Goal: Contribute content

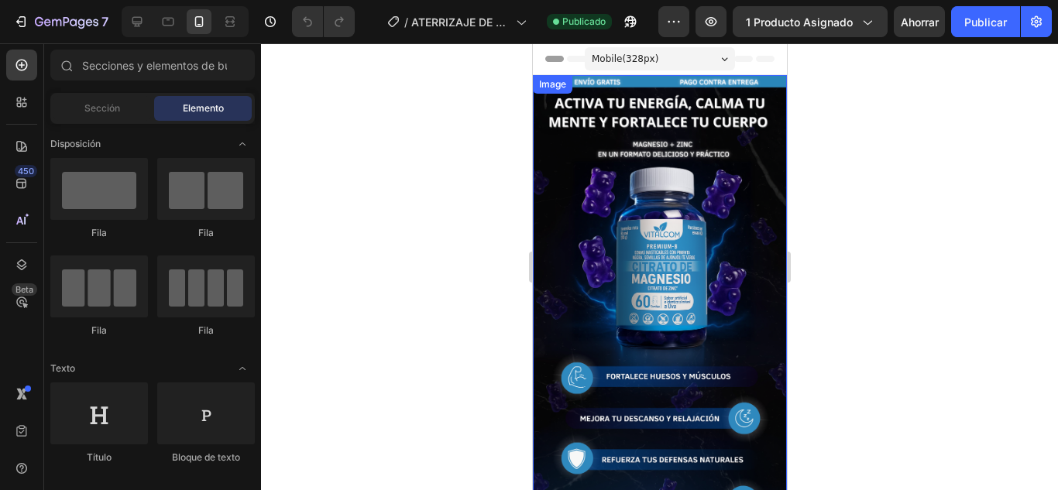
click at [623, 245] on img at bounding box center [659, 301] width 254 height 452
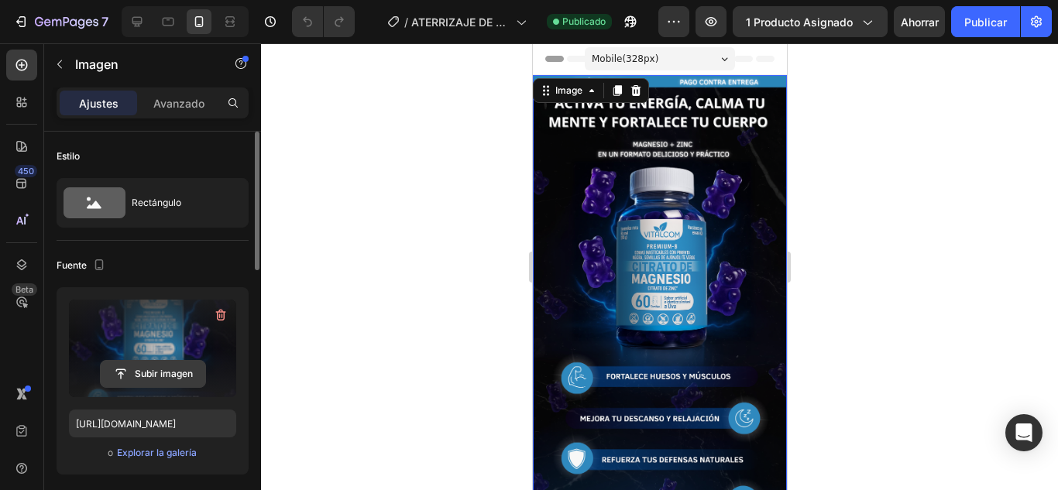
click at [154, 373] on input "file" at bounding box center [153, 374] width 105 height 26
click at [139, 372] on input "file" at bounding box center [153, 374] width 105 height 26
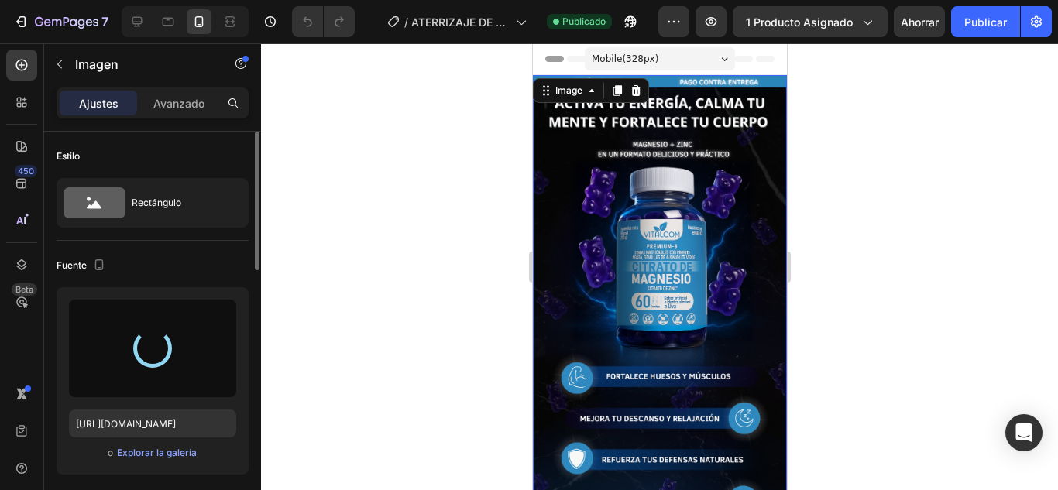
type input "[URL][DOMAIN_NAME]"
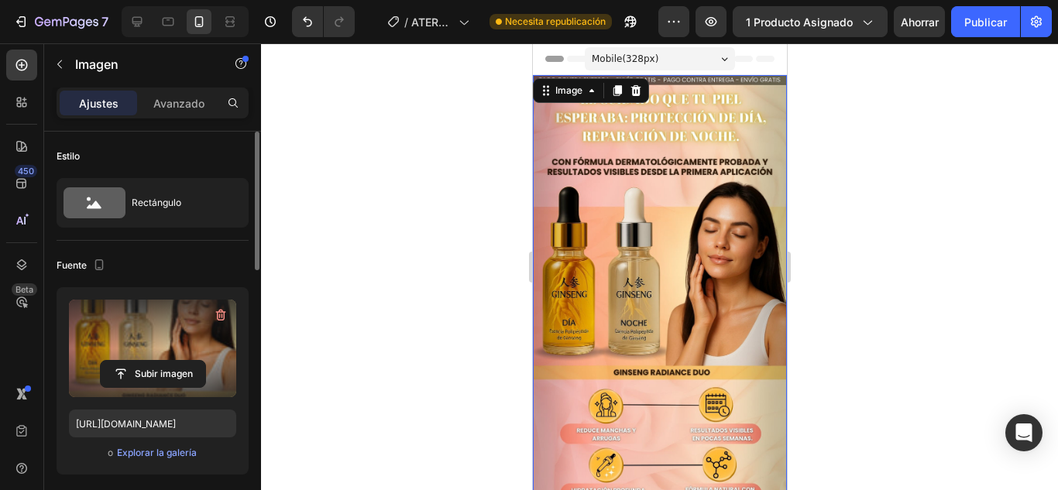
click at [932, 275] on div at bounding box center [659, 266] width 797 height 447
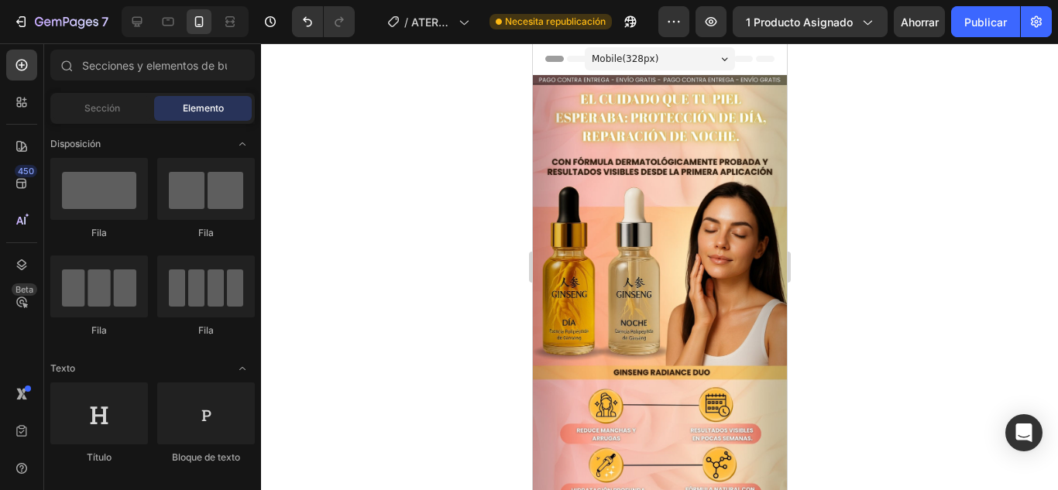
click at [393, 201] on div at bounding box center [659, 266] width 797 height 447
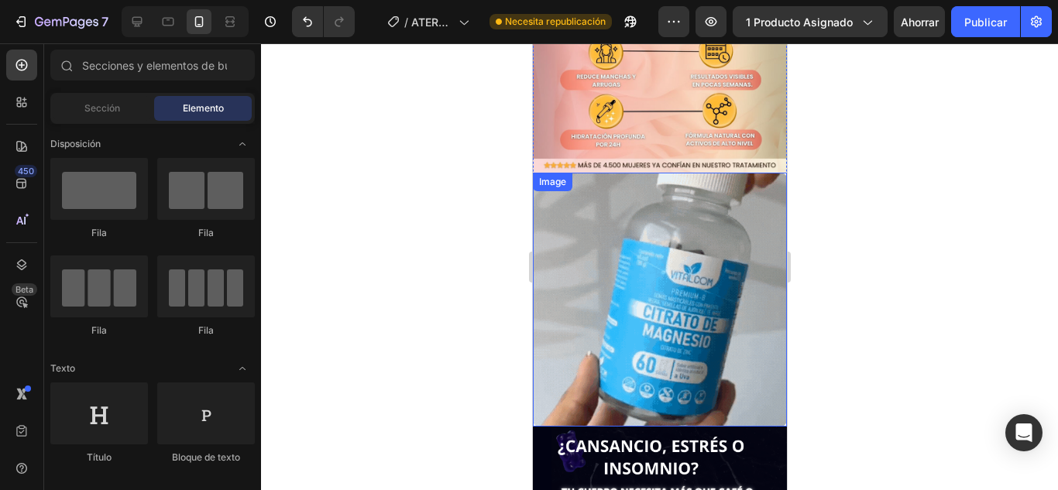
scroll to position [353, 0]
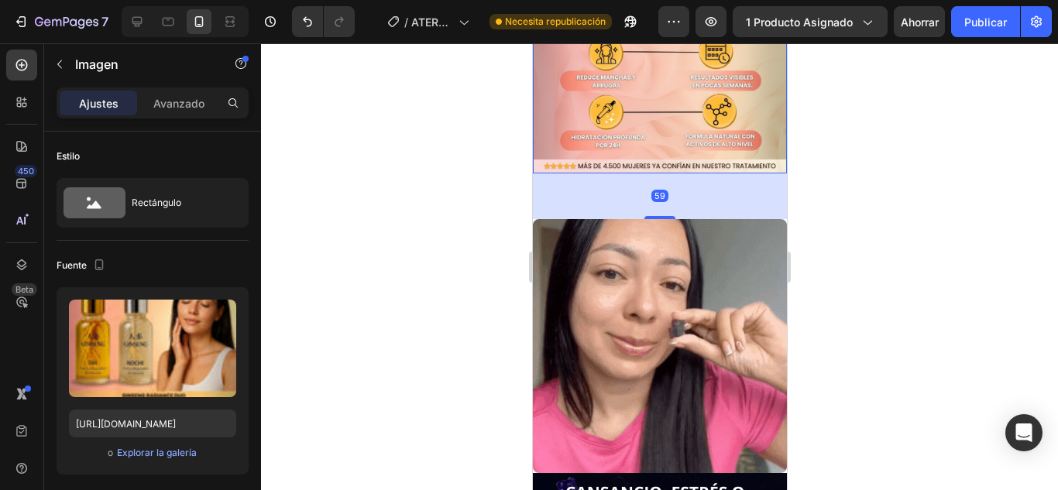
drag, startPoint x: 651, startPoint y: 150, endPoint x: 661, endPoint y: 195, distance: 45.9
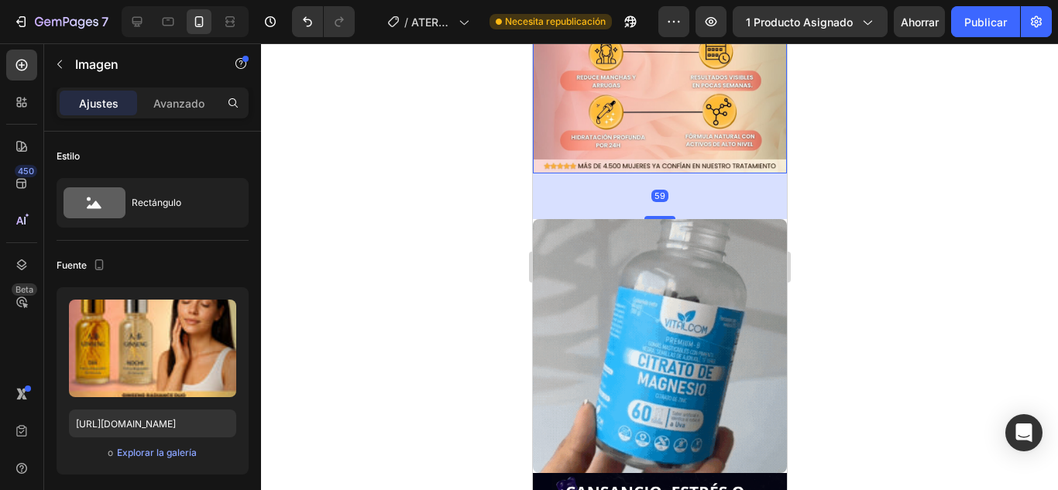
click at [661, 216] on div at bounding box center [659, 217] width 31 height 3
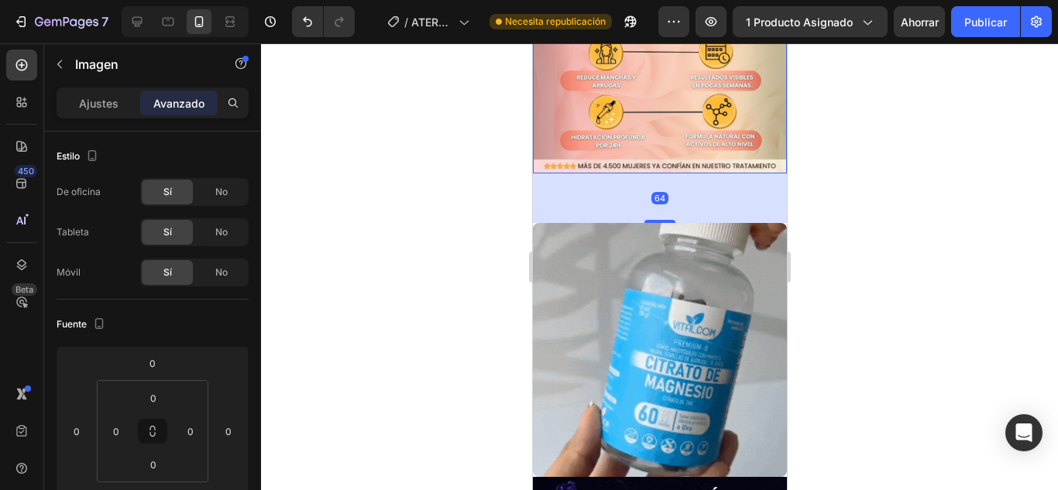
click at [652, 173] on div "64" at bounding box center [659, 198] width 254 height 50
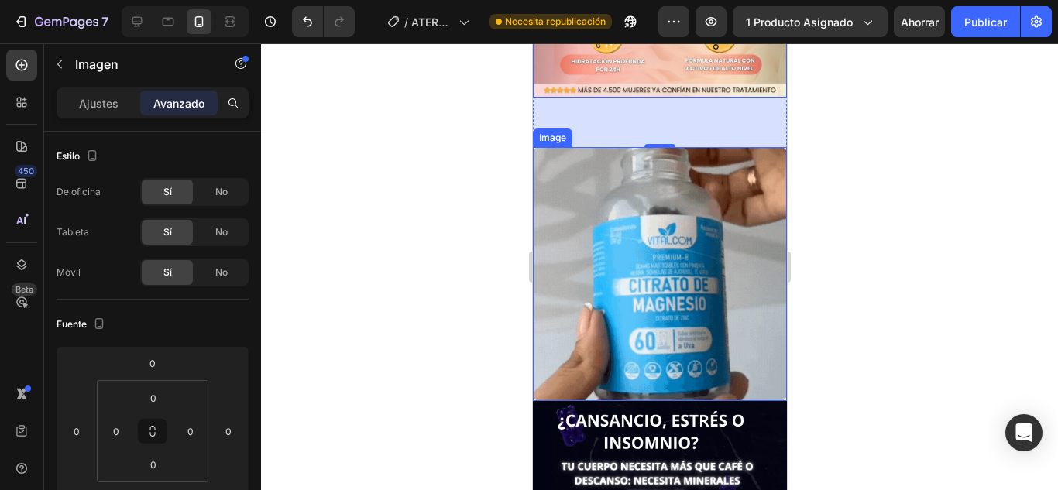
scroll to position [430, 0]
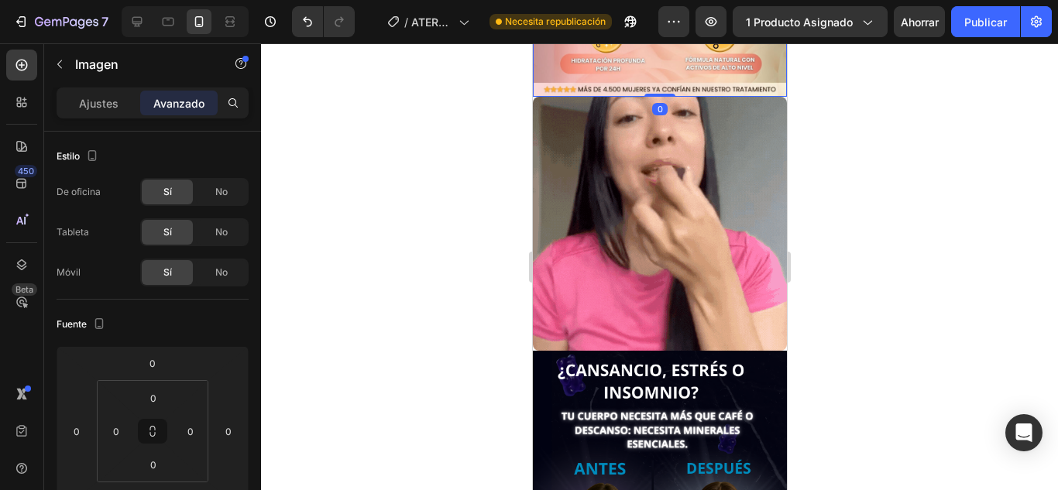
drag, startPoint x: 658, startPoint y: 125, endPoint x: 657, endPoint y: 5, distance: 120.8
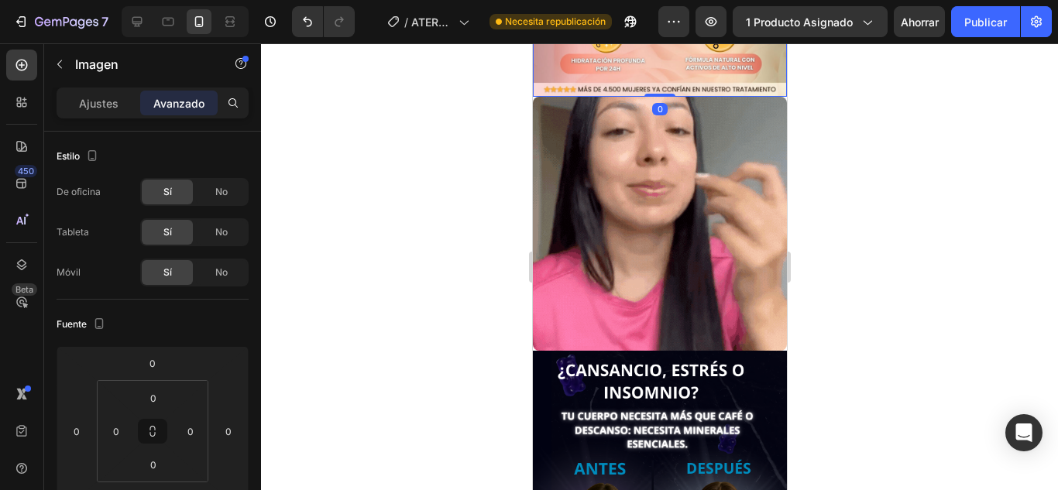
type input "0"
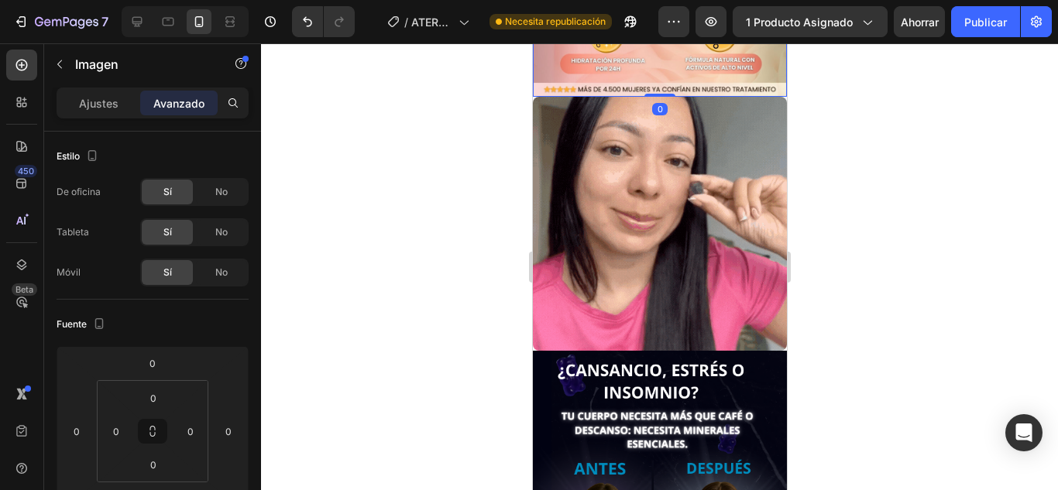
click at [849, 182] on div at bounding box center [659, 266] width 797 height 447
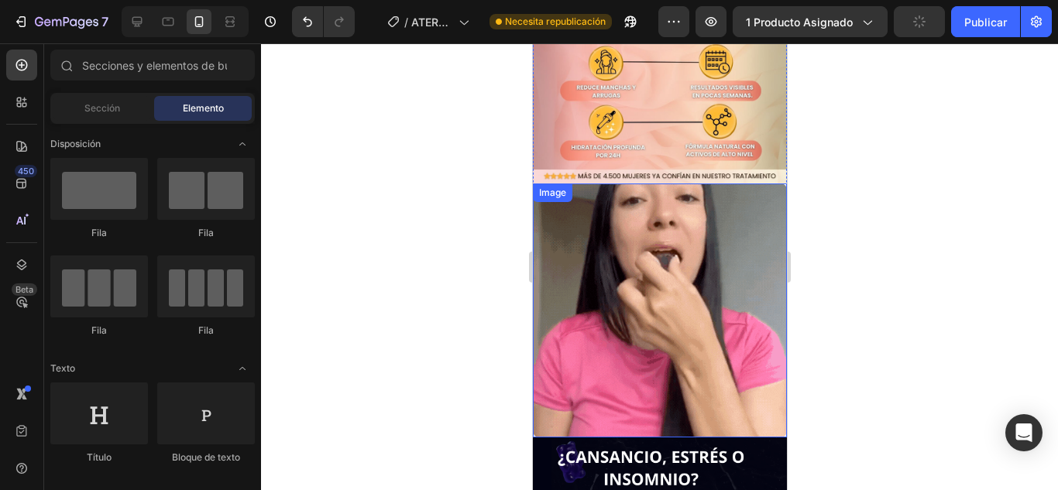
scroll to position [342, 0]
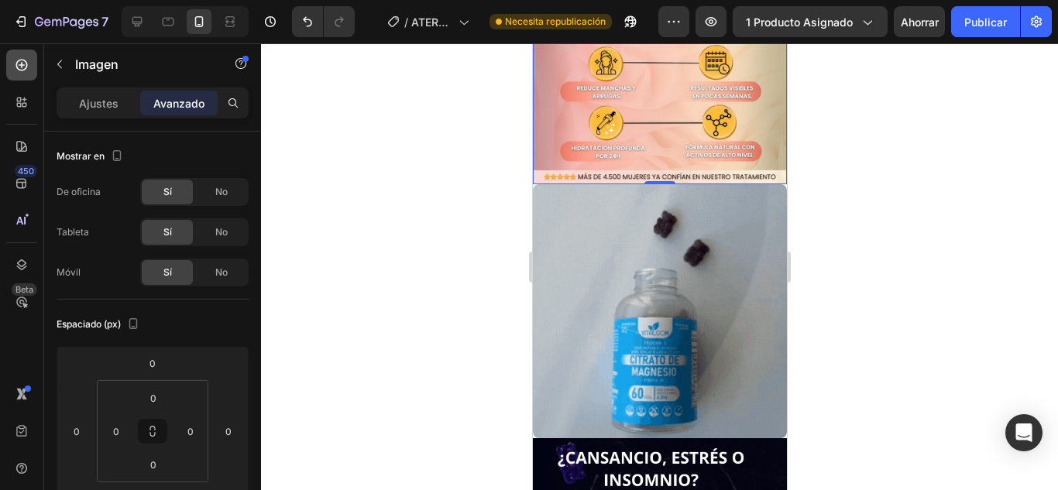
click at [32, 63] on div at bounding box center [21, 65] width 31 height 31
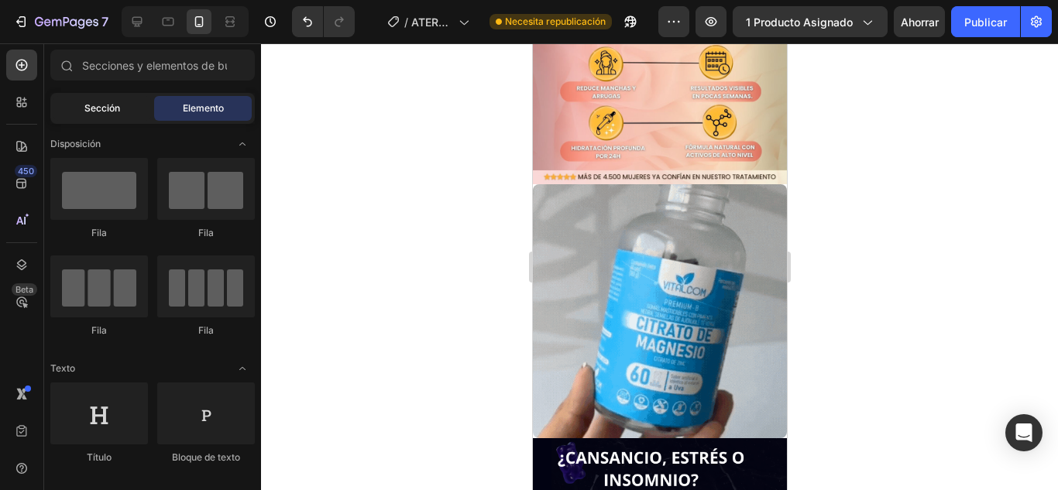
click at [135, 112] on div "Sección" at bounding box center [102, 108] width 98 height 25
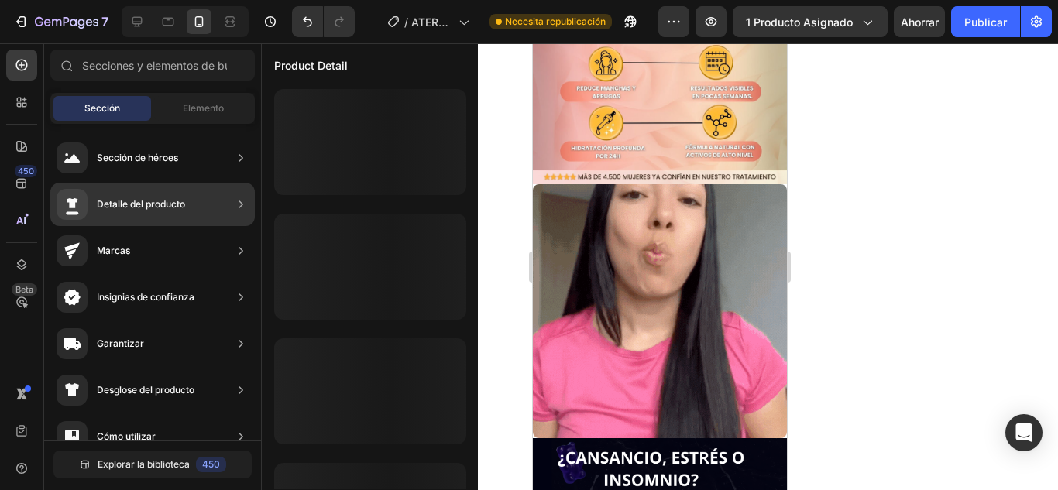
click at [127, 197] on div "Detalle del producto" at bounding box center [141, 204] width 88 height 15
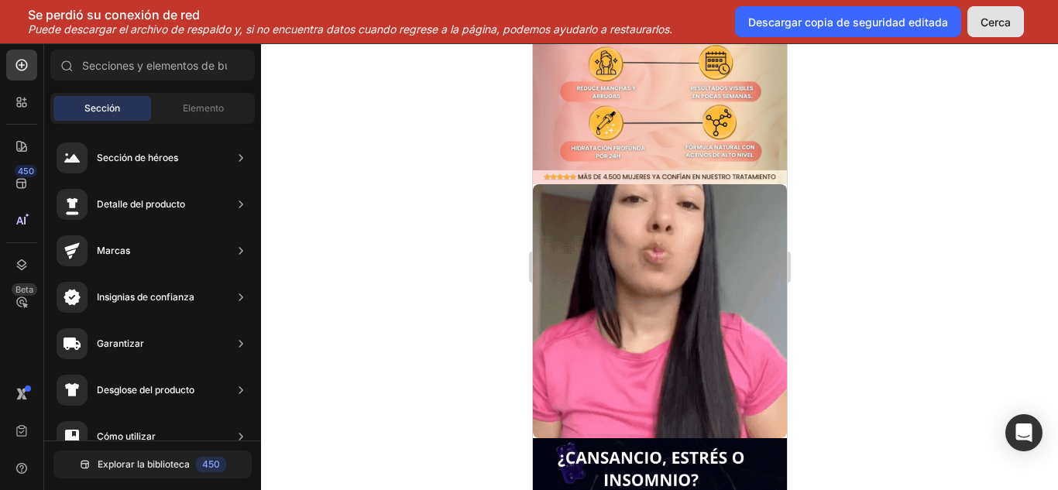
click at [990, 19] on font "Cerca" at bounding box center [996, 21] width 30 height 13
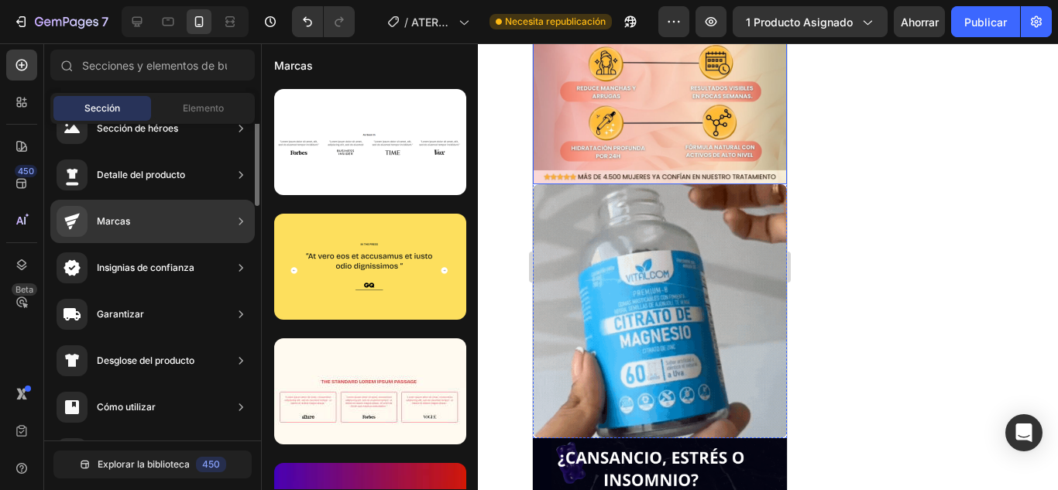
scroll to position [0, 0]
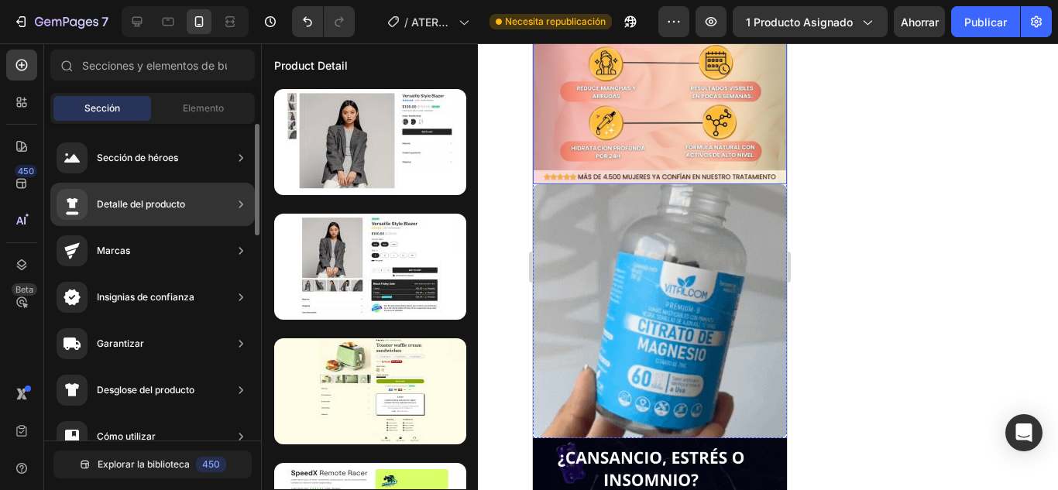
click at [242, 205] on icon at bounding box center [241, 204] width 4 height 7
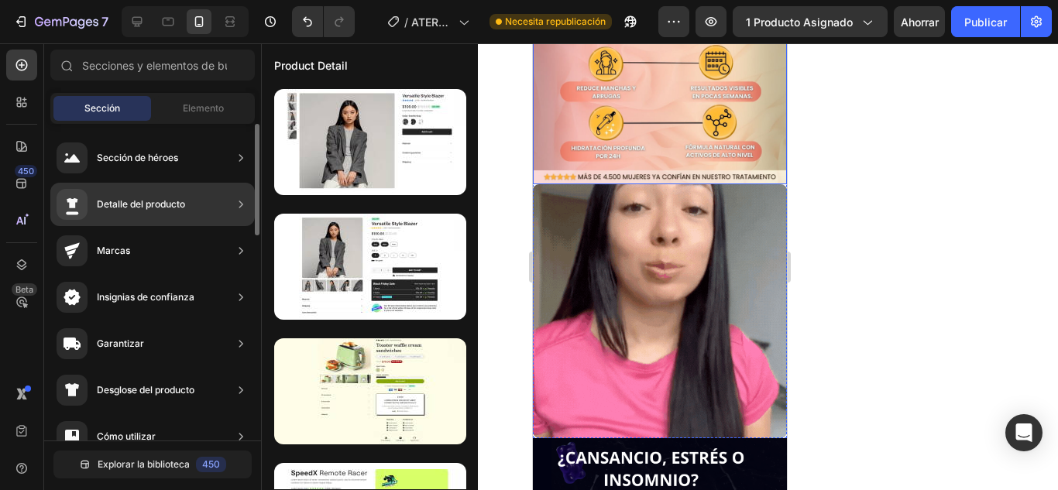
click at [229, 203] on div "Detalle del producto" at bounding box center [152, 204] width 204 height 43
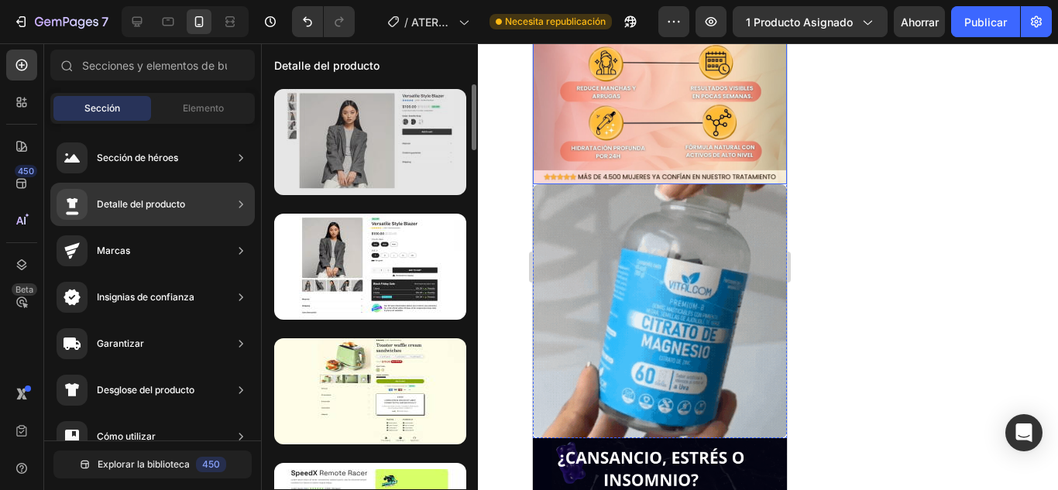
click at [360, 173] on div at bounding box center [370, 142] width 192 height 106
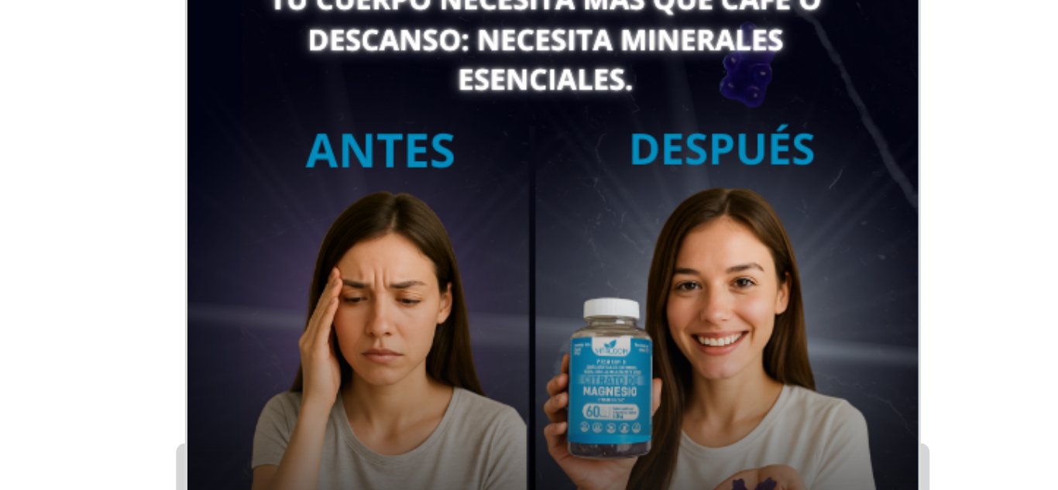
scroll to position [716, 0]
